Goal: Task Accomplishment & Management: Manage account settings

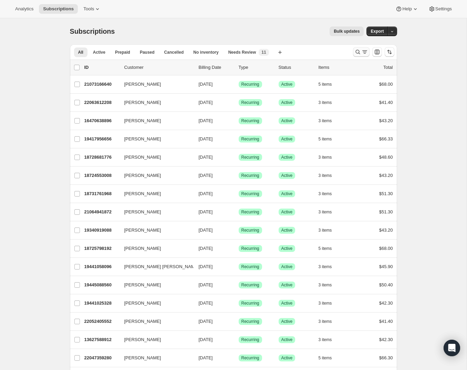
click at [363, 51] on icon "Search and filter results" at bounding box center [364, 52] width 7 height 7
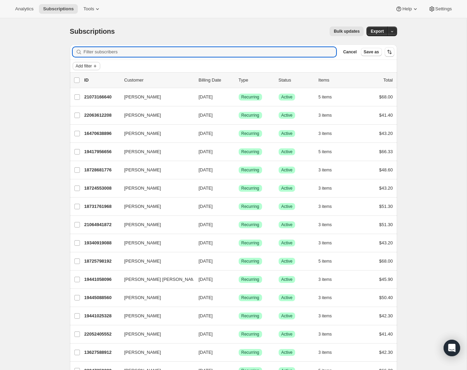
click at [88, 66] on span "Add filter" at bounding box center [84, 66] width 16 height 6
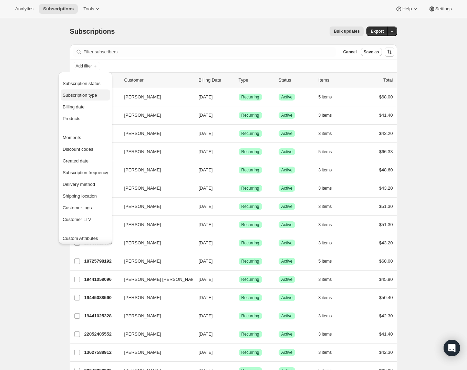
click at [85, 96] on span "Subscription type" at bounding box center [80, 95] width 34 height 5
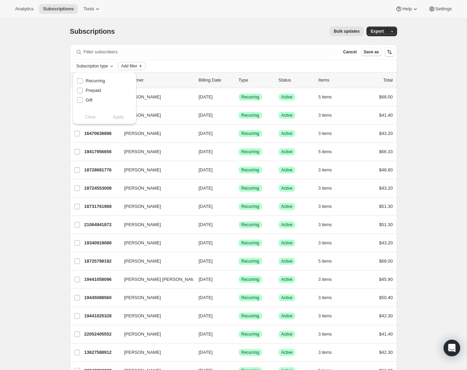
click at [135, 64] on span "Add filter" at bounding box center [129, 66] width 16 height 6
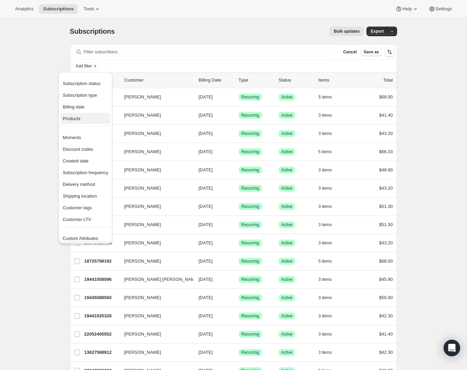
click at [78, 124] on button "Products" at bounding box center [86, 118] width 50 height 11
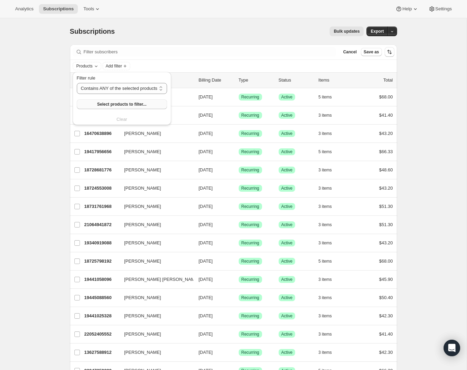
click at [113, 102] on span "Select products to filter..." at bounding box center [121, 105] width 49 height 6
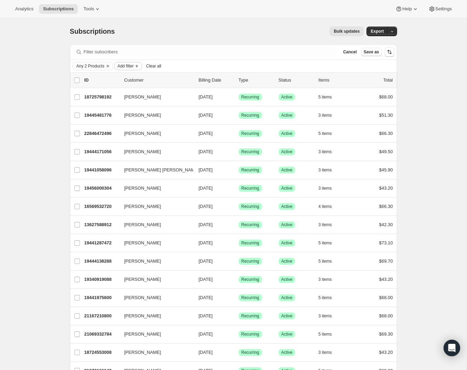
click at [134, 65] on span "Add filter" at bounding box center [125, 66] width 16 height 6
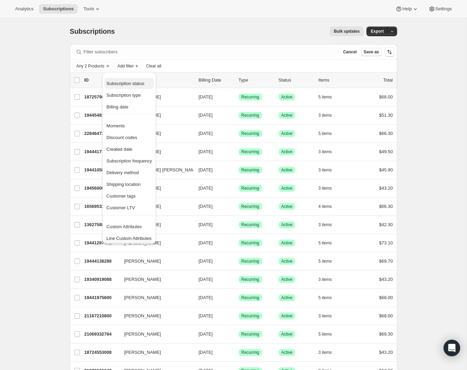
click at [131, 83] on span "Subscription status" at bounding box center [125, 83] width 38 height 5
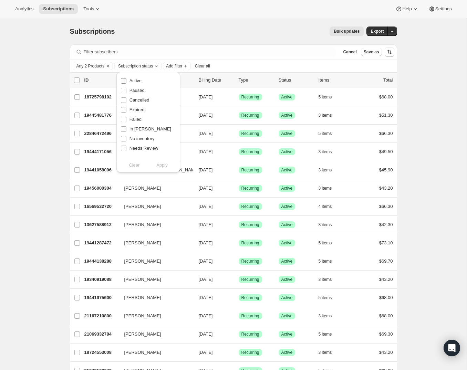
click at [140, 80] on span "Active" at bounding box center [135, 80] width 12 height 5
click at [126, 80] on input "Active" at bounding box center [124, 81] width 6 height 6
checkbox input "true"
click at [159, 166] on span "Apply" at bounding box center [161, 165] width 11 height 7
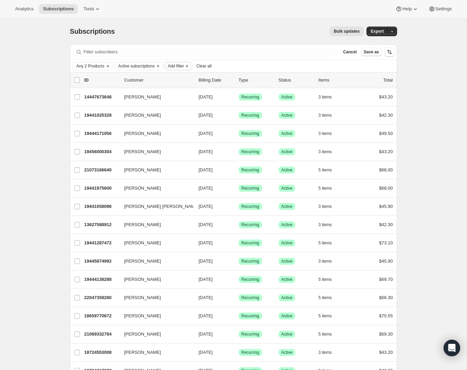
click at [184, 65] on span "Add filter" at bounding box center [176, 66] width 16 height 6
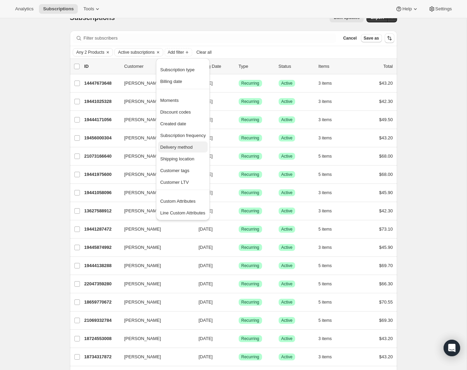
scroll to position [9, 0]
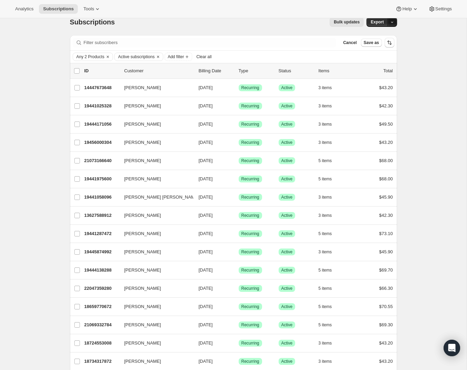
click at [393, 24] on icon "button" at bounding box center [392, 22] width 4 height 4
click at [372, 34] on span "Subscription data" at bounding box center [355, 36] width 34 height 5
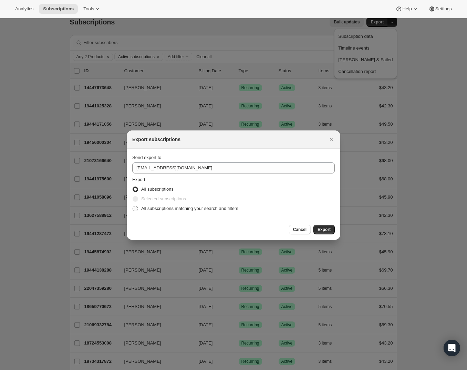
click at [140, 207] on label "All subscriptions matching your search and filters" at bounding box center [185, 209] width 106 height 10
click at [133, 206] on input "All subscriptions matching your search and filters" at bounding box center [132, 206] width 0 height 0
radio input "true"
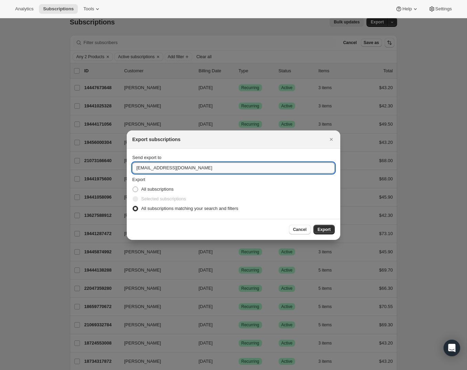
click at [143, 169] on input "support@kleokolor.com" at bounding box center [233, 167] width 202 height 11
type input "rstrain@kleokolor.com"
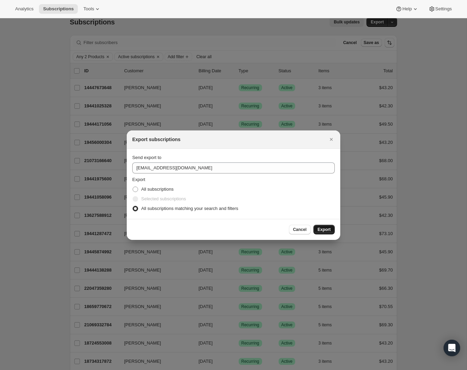
click at [322, 227] on span "Export" at bounding box center [323, 230] width 13 height 6
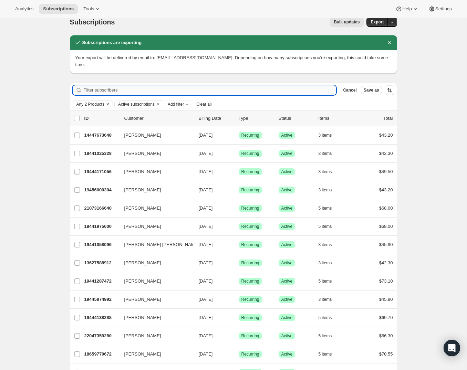
click at [167, 85] on input "Filter subscribers" at bounding box center [210, 90] width 253 height 10
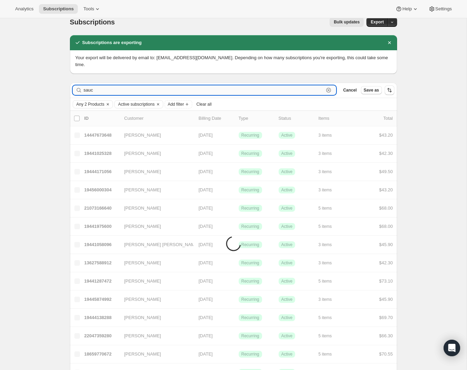
type input "sauc"
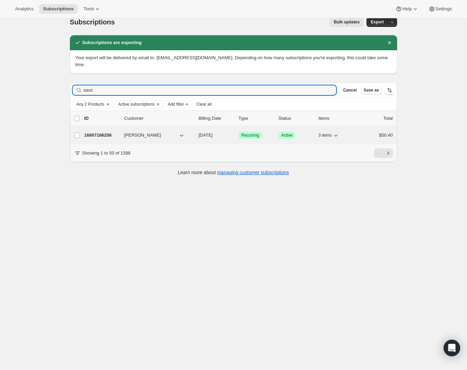
click at [110, 132] on p "16807166256" at bounding box center [101, 135] width 34 height 7
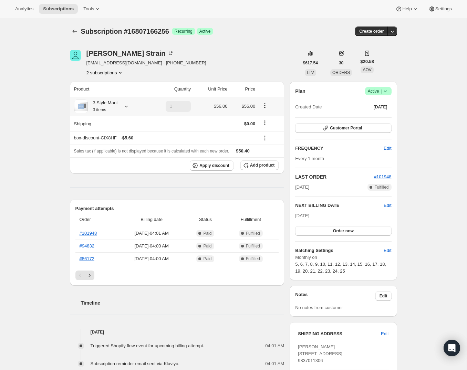
click at [127, 107] on icon at bounding box center [126, 107] width 3 height 2
click at [51, 127] on div "Subscription #16807166256. This page is ready Subscription #16807166256 Success…" at bounding box center [233, 334] width 466 height 633
click at [383, 91] on icon at bounding box center [385, 91] width 7 height 7
click at [367, 105] on span "Pause subscription" at bounding box center [375, 104] width 38 height 5
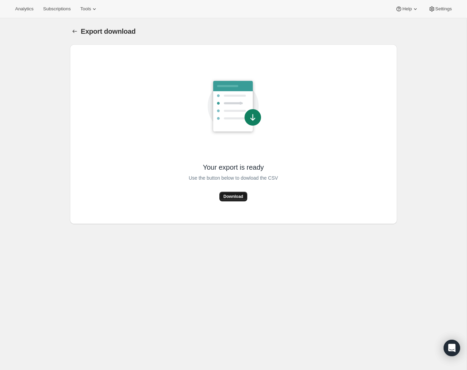
click at [230, 197] on span "Download" at bounding box center [233, 197] width 20 height 6
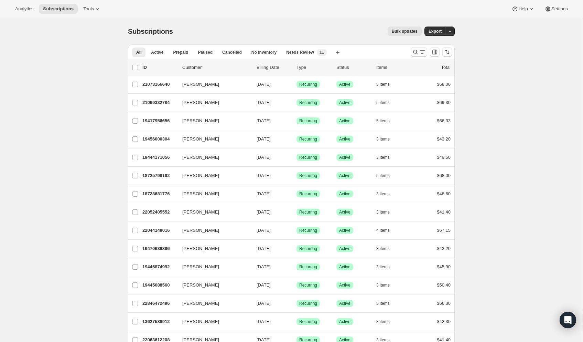
click at [412, 54] on button "Search and filter results" at bounding box center [419, 52] width 17 height 10
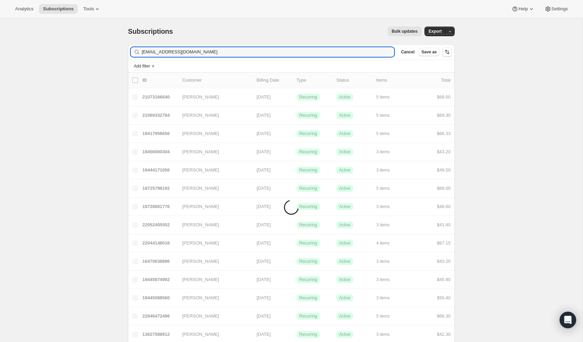
type input "shawnmariecarver@gmail.com"
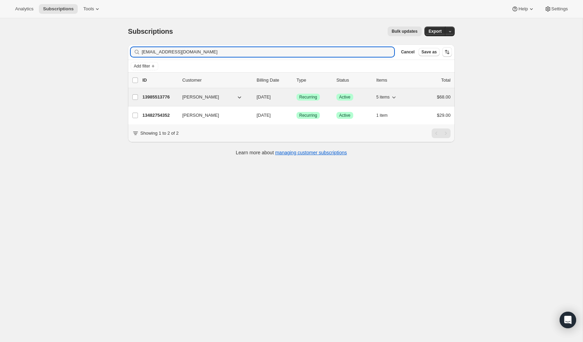
click at [163, 98] on p "13985513776" at bounding box center [159, 97] width 34 height 7
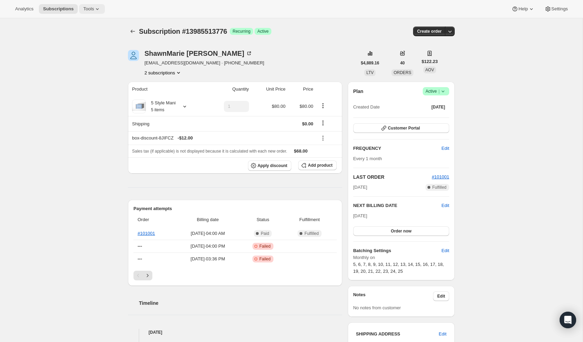
click at [81, 7] on button "Tools" at bounding box center [92, 9] width 26 height 10
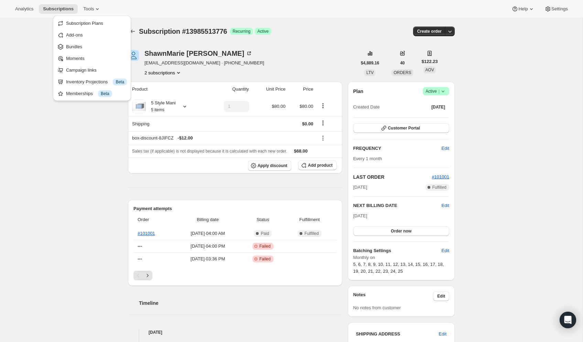
click at [19, 45] on div "Subscription #13985513776. This page is ready Subscription #13985513776 Success…" at bounding box center [291, 299] width 583 height 562
